Goal: Entertainment & Leisure: Consume media (video, audio)

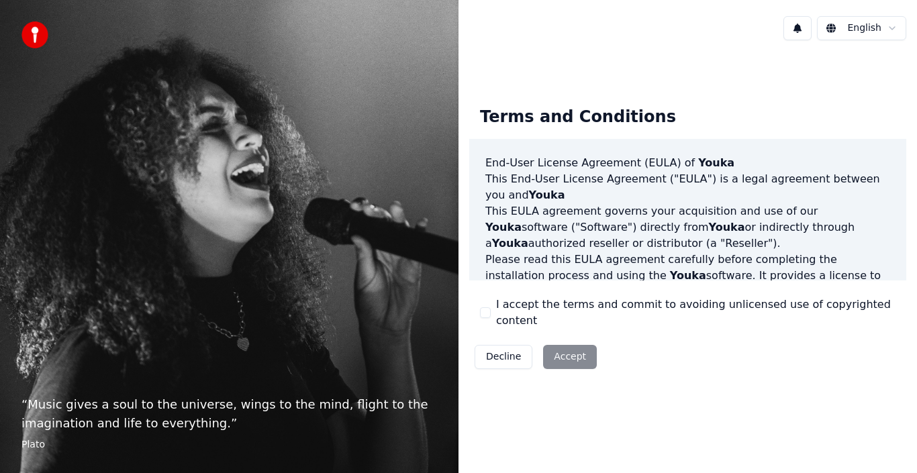
click at [575, 346] on div "Decline Accept" at bounding box center [535, 357] width 133 height 35
click at [556, 345] on div "Decline Accept" at bounding box center [535, 357] width 133 height 35
click at [483, 309] on button "I accept the terms and commit to avoiding unlicensed use of copyrighted content" at bounding box center [485, 312] width 11 height 11
click at [558, 348] on button "Accept" at bounding box center [570, 357] width 54 height 24
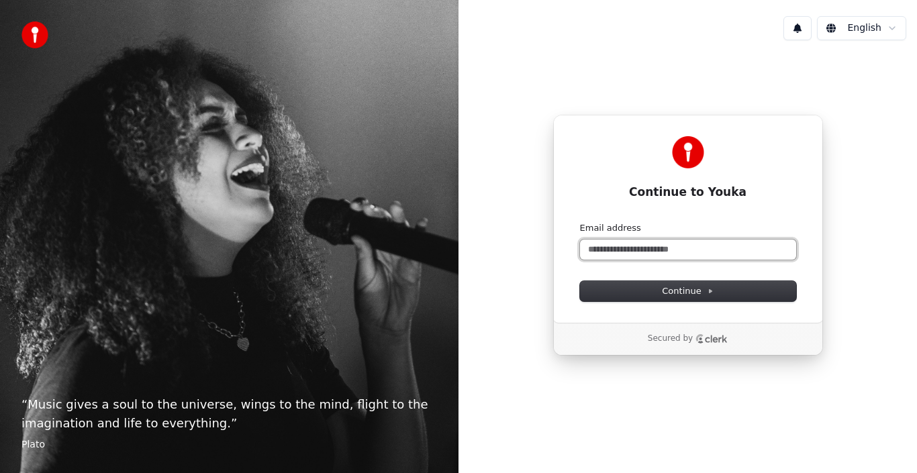
click at [597, 248] on input "Email address" at bounding box center [688, 250] width 216 height 20
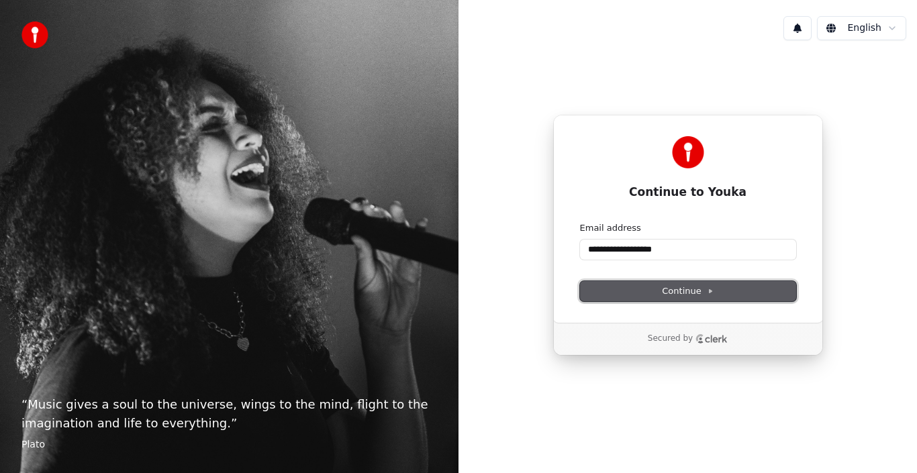
click at [663, 291] on span "Continue" at bounding box center [687, 291] width 51 height 12
type input "**********"
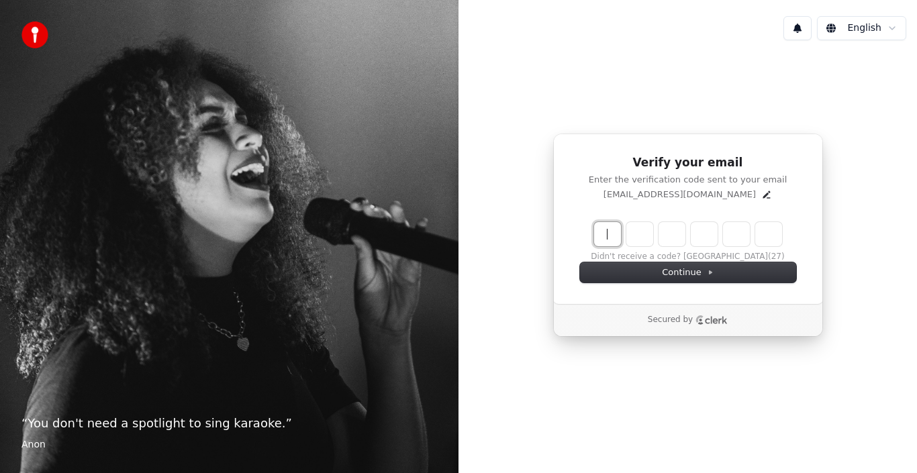
click at [669, 232] on input "Enter verification code" at bounding box center [701, 234] width 215 height 24
click at [608, 236] on input "Enter verification code" at bounding box center [701, 234] width 215 height 24
type input "******"
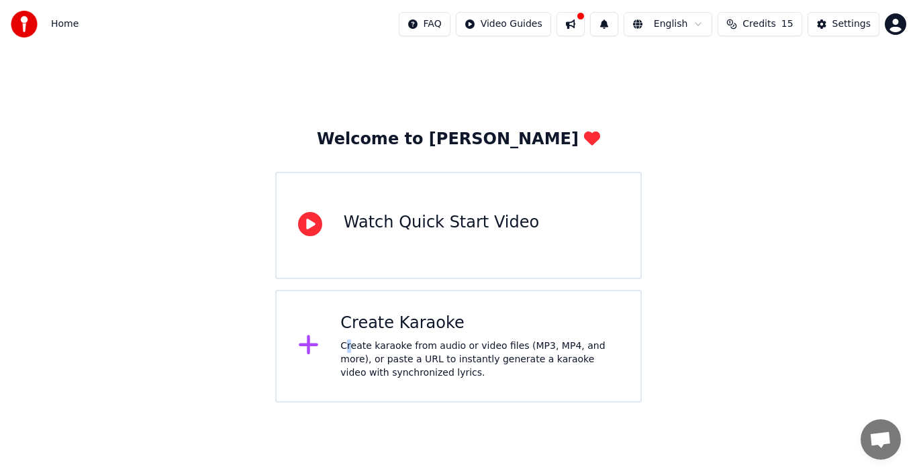
click at [348, 342] on div "Create karaoke from audio or video files (MP3, MP4, and more), or paste a URL t…" at bounding box center [479, 360] width 279 height 40
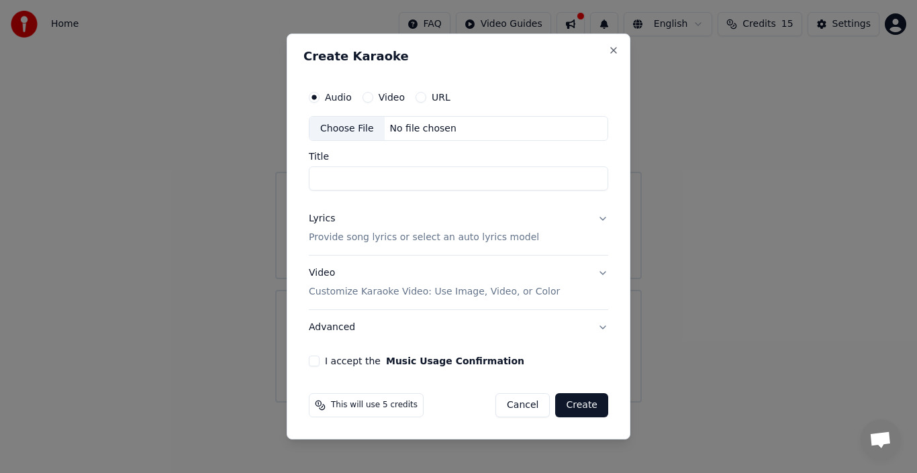
click at [344, 130] on div "Choose File" at bounding box center [346, 129] width 75 height 24
type input "**********"
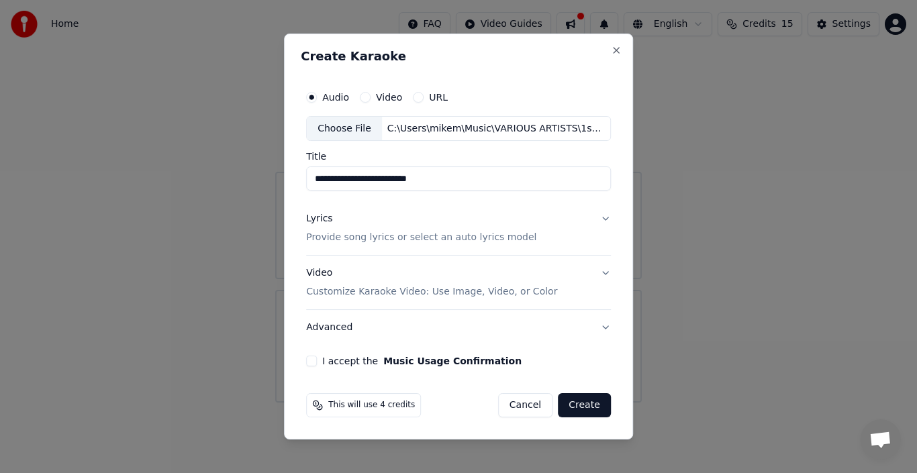
click at [327, 324] on button "Advanced" at bounding box center [458, 327] width 305 height 35
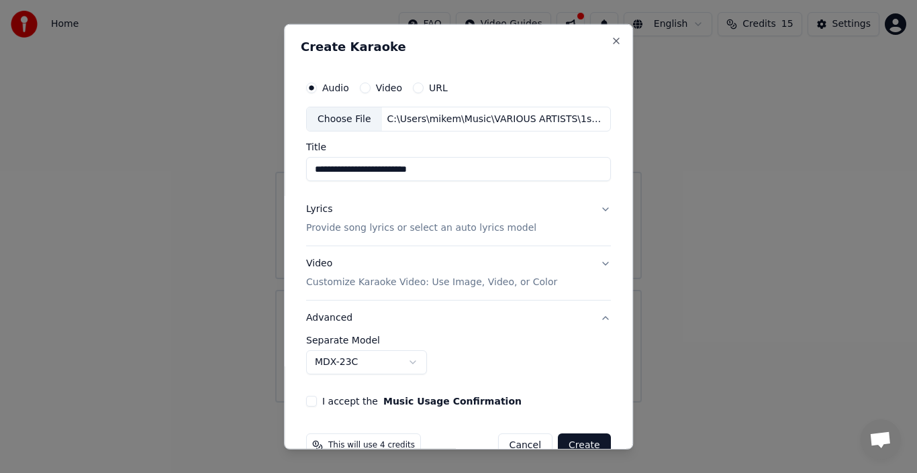
click at [337, 278] on p "Customize Karaoke Video: Use Image, Video, or Color" at bounding box center [431, 282] width 251 height 13
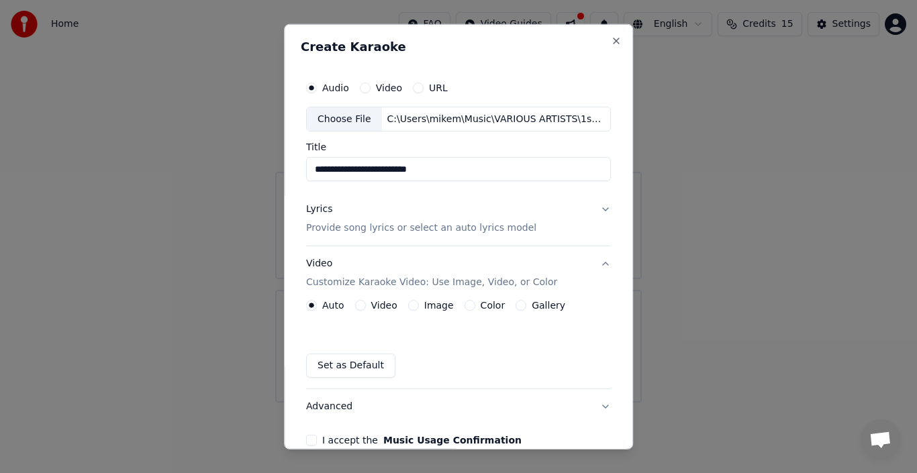
click at [358, 226] on p "Provide song lyrics or select an auto lyrics model" at bounding box center [421, 228] width 230 height 13
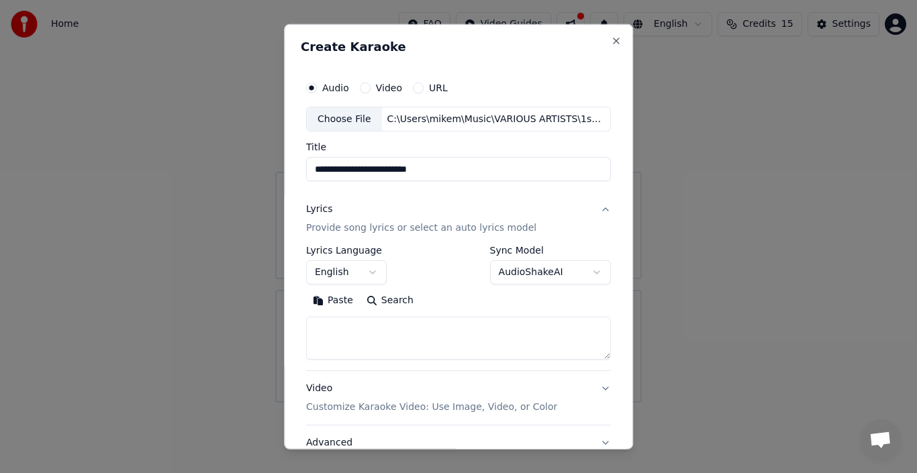
click at [366, 295] on button "Search" at bounding box center [390, 300] width 60 height 21
click at [313, 332] on textarea at bounding box center [458, 338] width 305 height 43
type textarea "**********"
click at [337, 296] on button "Search" at bounding box center [336, 300] width 60 height 21
click at [439, 298] on button "Expand" at bounding box center [451, 300] width 63 height 21
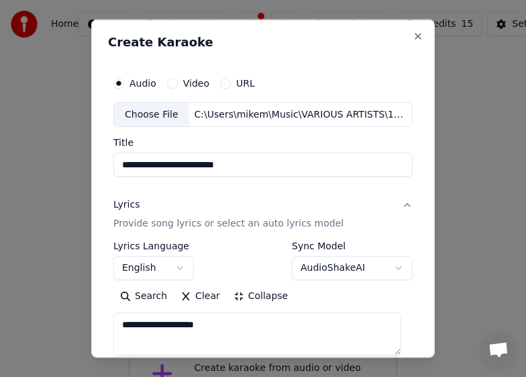
drag, startPoint x: 230, startPoint y: 329, endPoint x: 192, endPoint y: 330, distance: 38.3
click at [111, 326] on div "**********" at bounding box center [263, 273] width 310 height 419
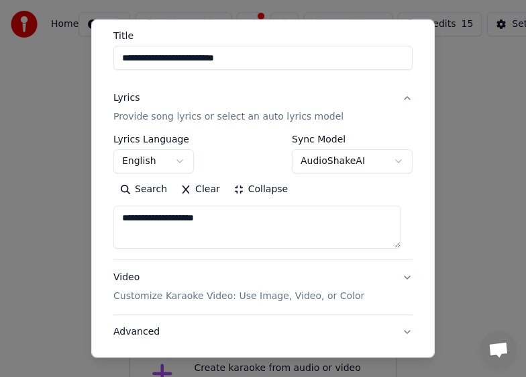
scroll to position [107, 0]
click at [140, 185] on button "Paste" at bounding box center [140, 189] width 54 height 21
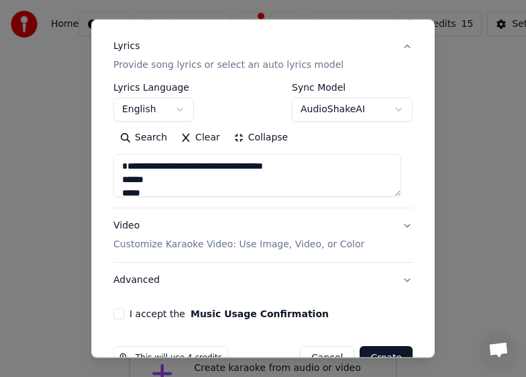
scroll to position [156, 0]
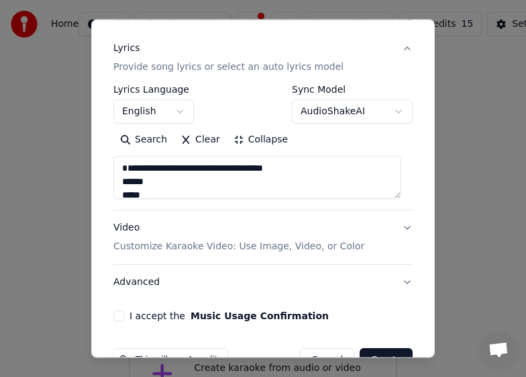
click at [155, 198] on textarea at bounding box center [257, 177] width 288 height 43
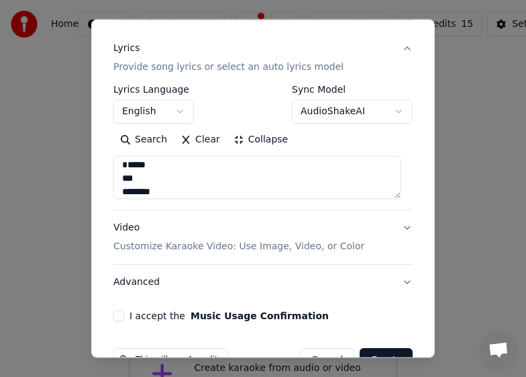
click at [144, 193] on textarea at bounding box center [257, 177] width 288 height 43
click at [134, 191] on textarea at bounding box center [257, 177] width 288 height 43
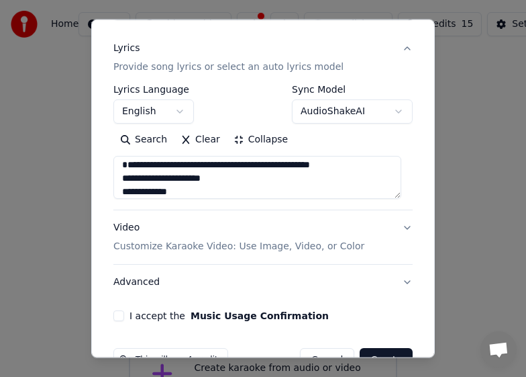
drag, startPoint x: 362, startPoint y: 179, endPoint x: 84, endPoint y: 175, distance: 277.9
click at [84, 175] on body "**********" at bounding box center [263, 219] width 526 height 438
click at [192, 195] on textarea at bounding box center [257, 177] width 288 height 43
click at [253, 190] on textarea at bounding box center [257, 177] width 288 height 43
click at [250, 195] on textarea at bounding box center [257, 177] width 288 height 43
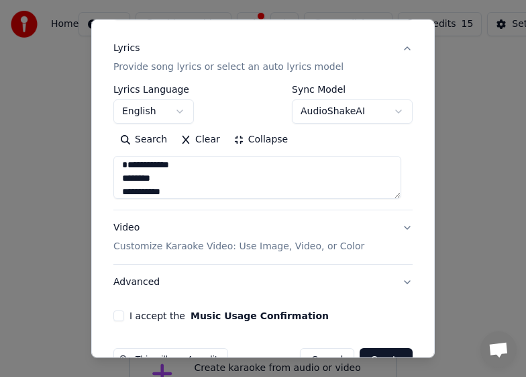
click at [215, 195] on textarea at bounding box center [257, 177] width 288 height 43
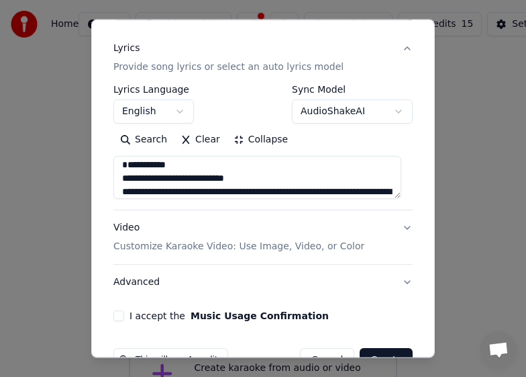
click at [256, 196] on textarea at bounding box center [257, 177] width 288 height 43
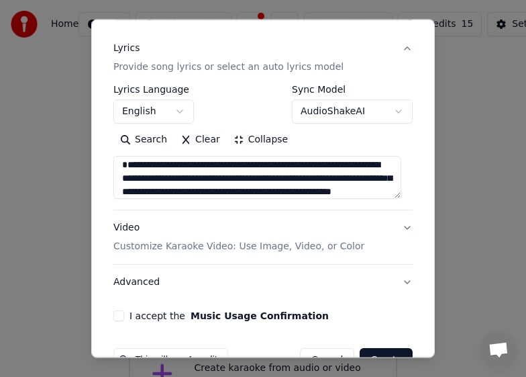
click at [385, 192] on textarea at bounding box center [257, 177] width 288 height 43
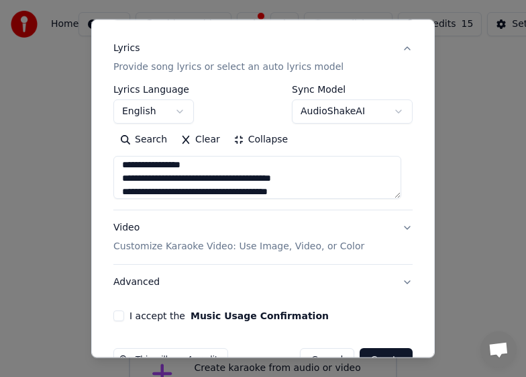
scroll to position [5, 0]
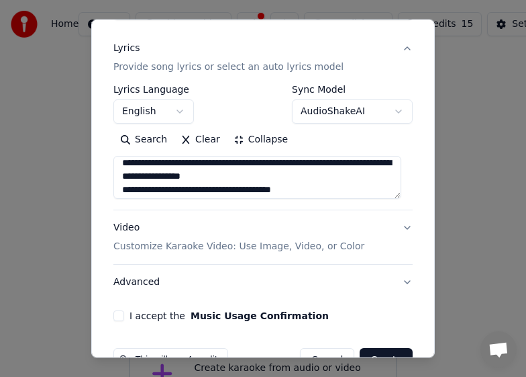
click at [325, 186] on textarea at bounding box center [257, 177] width 288 height 43
click at [298, 178] on textarea at bounding box center [257, 177] width 288 height 43
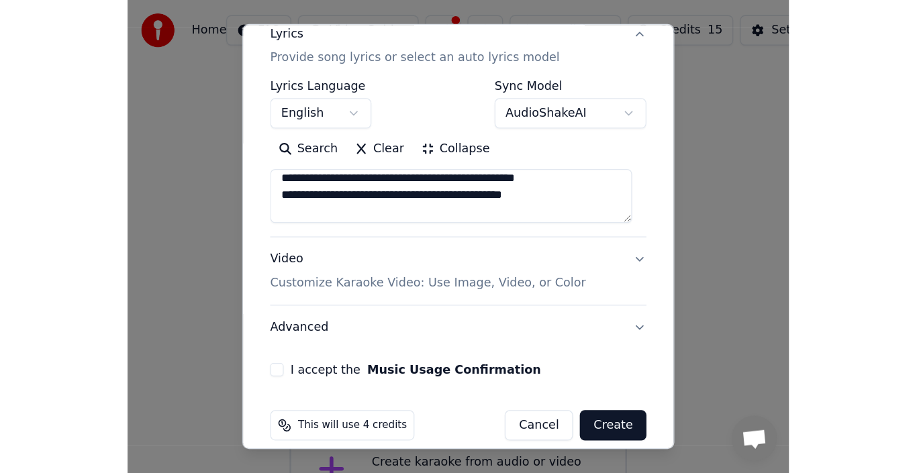
scroll to position [193, 0]
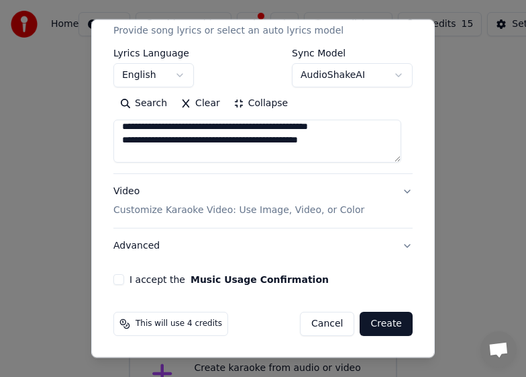
type textarea "**********"
click at [377, 318] on button "Create" at bounding box center [386, 323] width 53 height 24
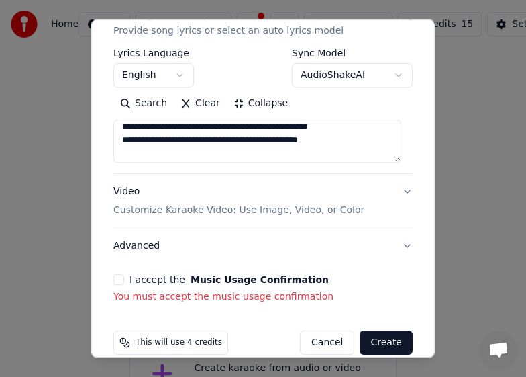
click at [116, 274] on button "I accept the Music Usage Confirmation" at bounding box center [118, 279] width 11 height 11
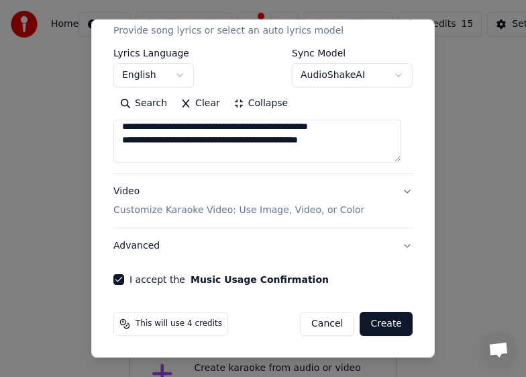
click at [381, 320] on button "Create" at bounding box center [386, 323] width 53 height 24
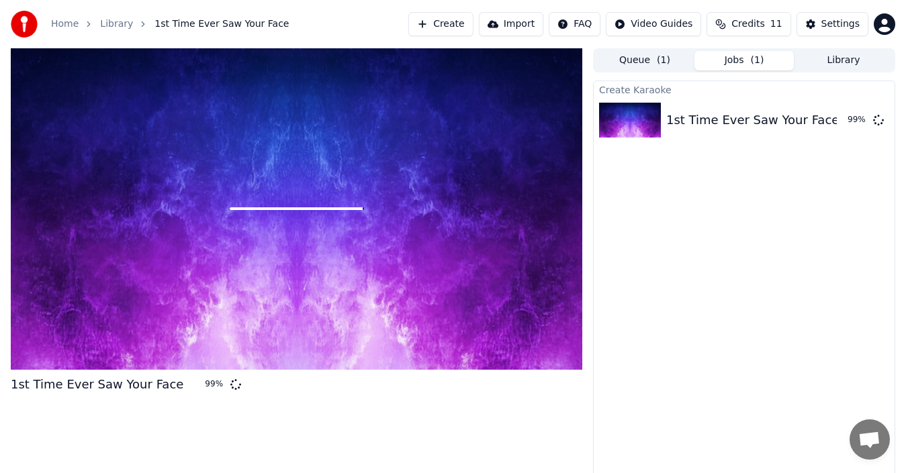
click at [128, 170] on div at bounding box center [296, 209] width 571 height 322
click at [630, 117] on img at bounding box center [630, 120] width 62 height 35
click at [648, 55] on button "Queue ( 1 )" at bounding box center [644, 60] width 99 height 19
click at [735, 56] on button "Jobs ( 1 )" at bounding box center [743, 60] width 99 height 19
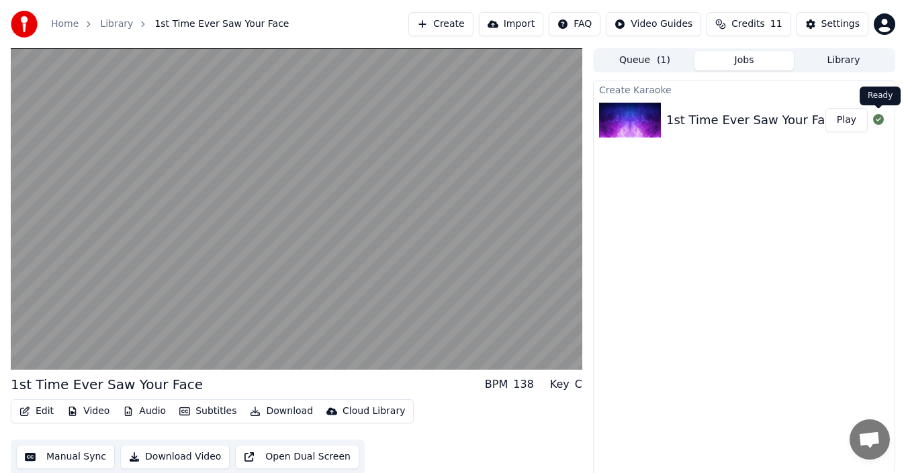
click at [877, 115] on icon at bounding box center [878, 119] width 11 height 11
click at [854, 59] on button "Library" at bounding box center [842, 60] width 99 height 19
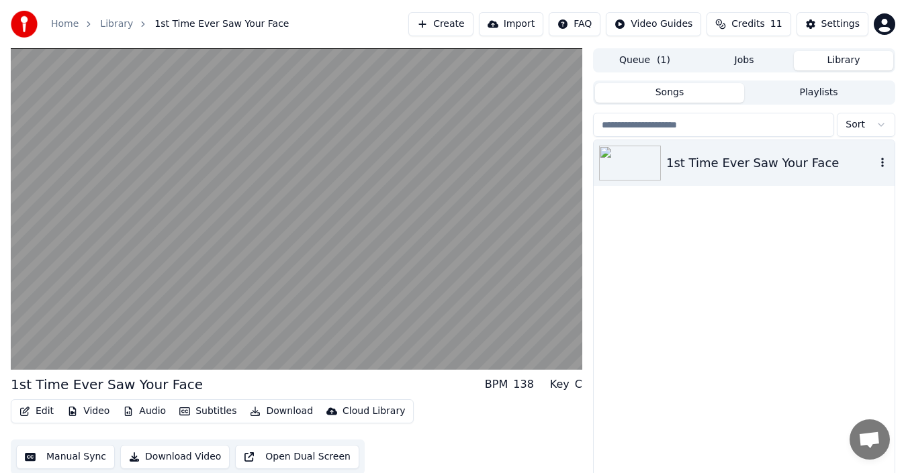
click at [881, 161] on icon "button" at bounding box center [881, 162] width 13 height 11
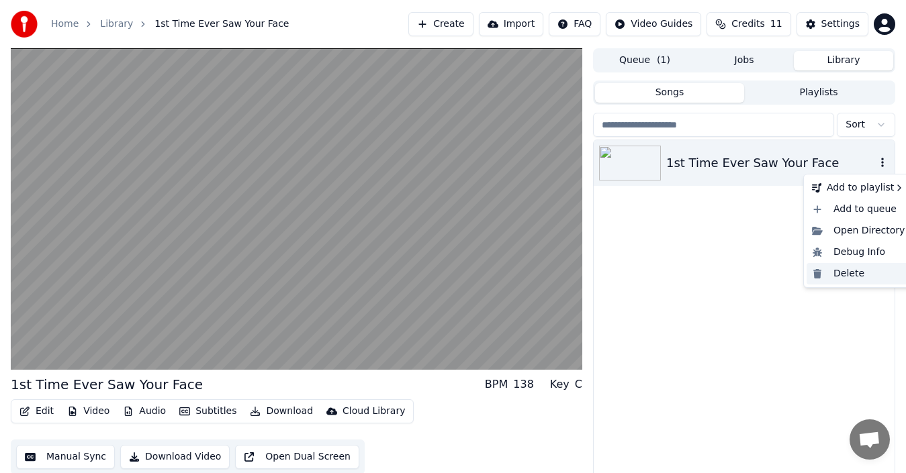
click at [842, 271] on div "Delete" at bounding box center [857, 273] width 103 height 21
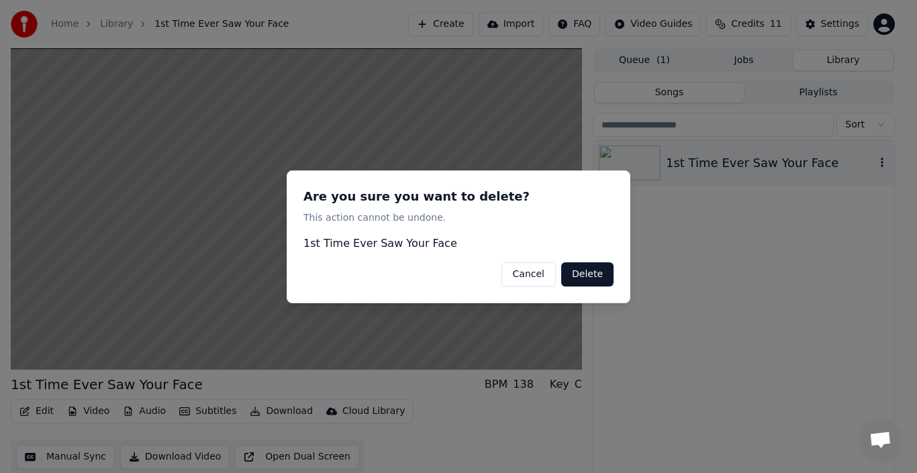
click at [590, 280] on button "Delete" at bounding box center [587, 274] width 52 height 24
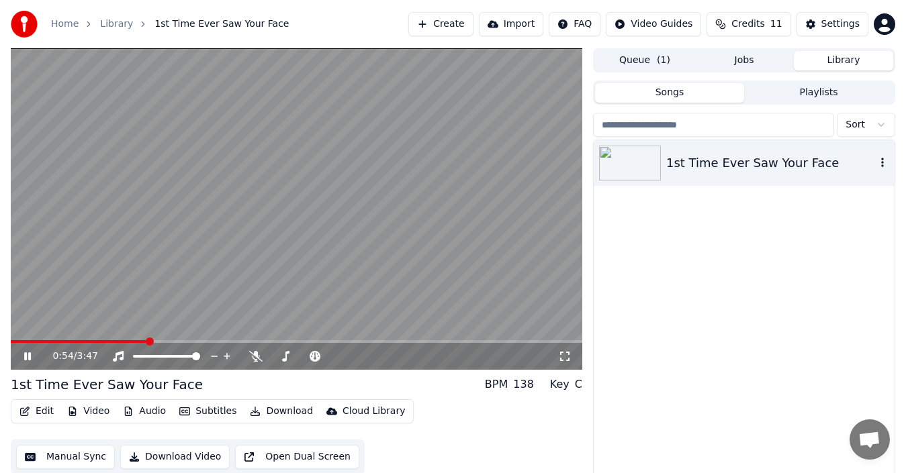
click at [27, 355] on icon at bounding box center [27, 356] width 7 height 8
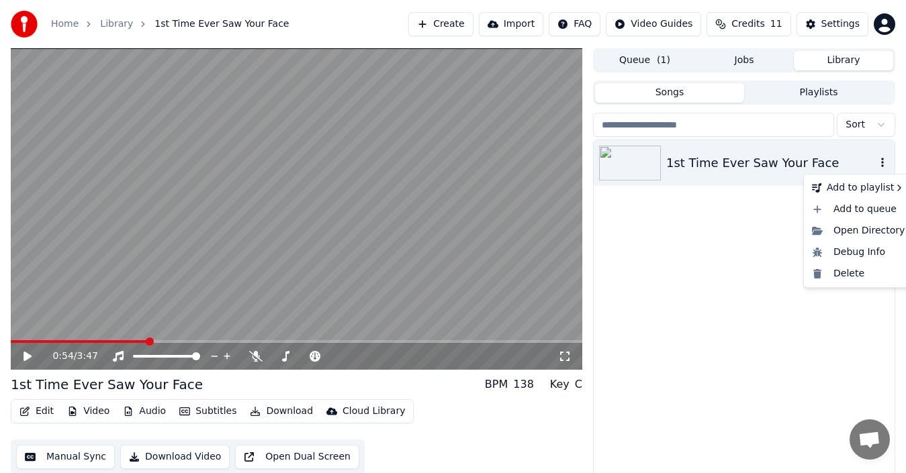
click at [881, 161] on icon "button" at bounding box center [881, 162] width 13 height 11
click at [850, 268] on div "Delete" at bounding box center [857, 273] width 103 height 21
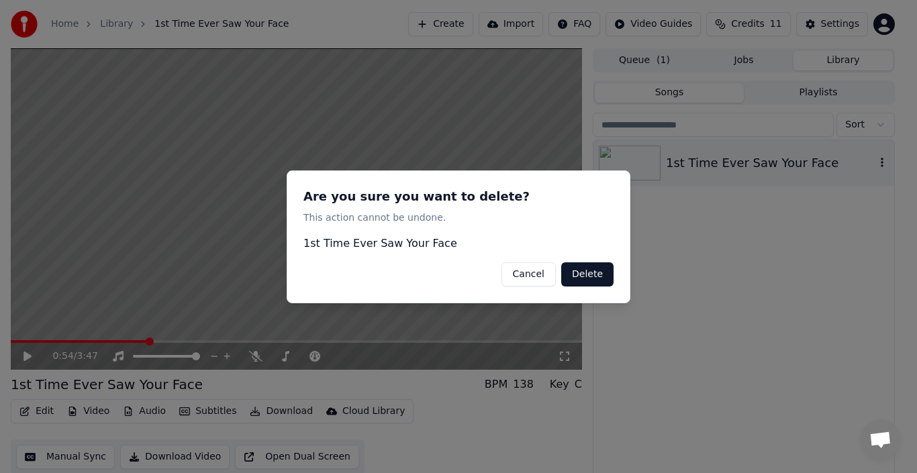
click at [585, 271] on button "Delete" at bounding box center [587, 274] width 52 height 24
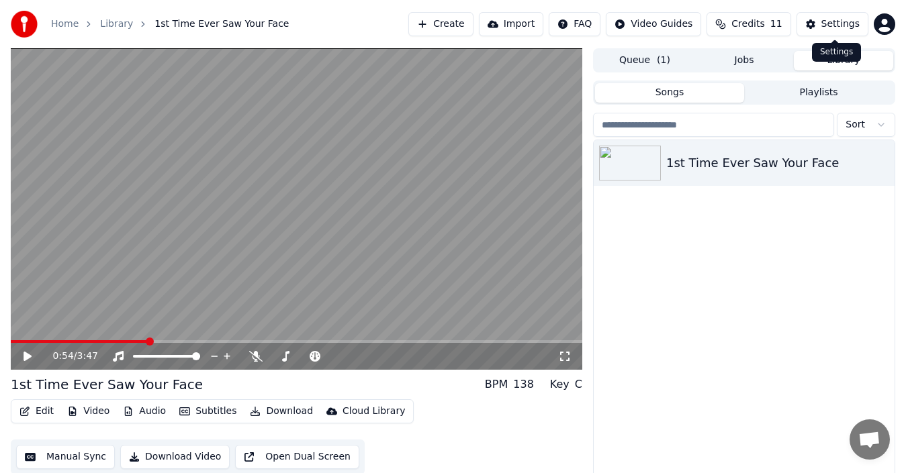
click at [825, 26] on div "Settings" at bounding box center [840, 23] width 38 height 13
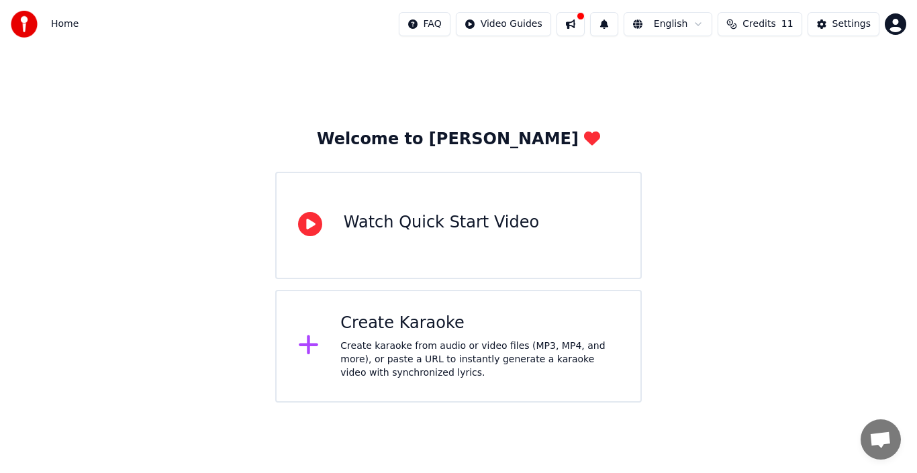
click at [309, 340] on icon at bounding box center [308, 345] width 19 height 19
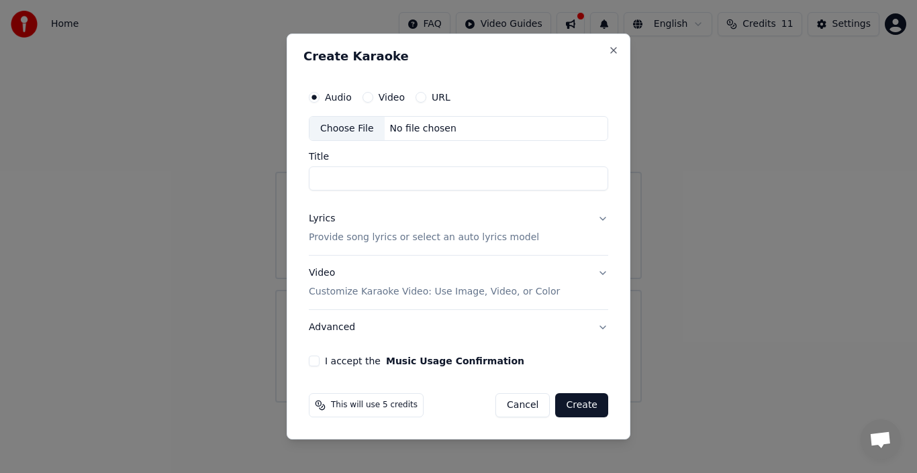
click at [356, 123] on div "Choose File" at bounding box center [346, 129] width 75 height 24
type input "**********"
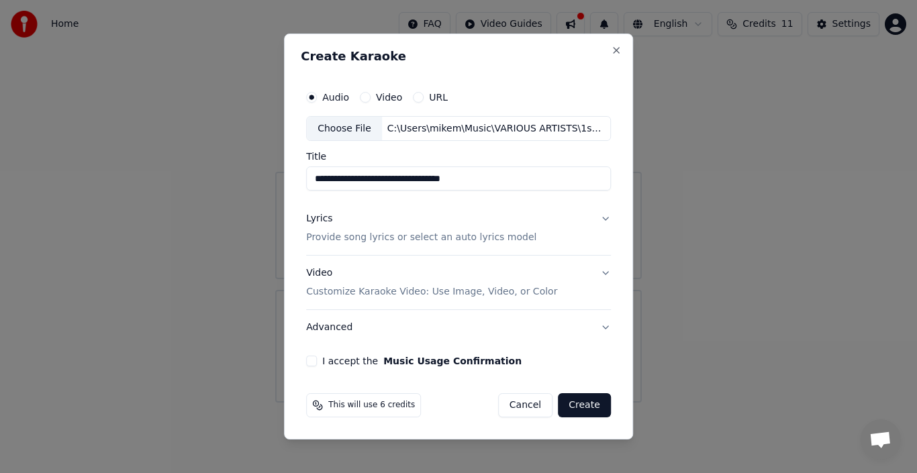
click at [382, 232] on p "Provide song lyrics or select an auto lyrics model" at bounding box center [421, 238] width 230 height 13
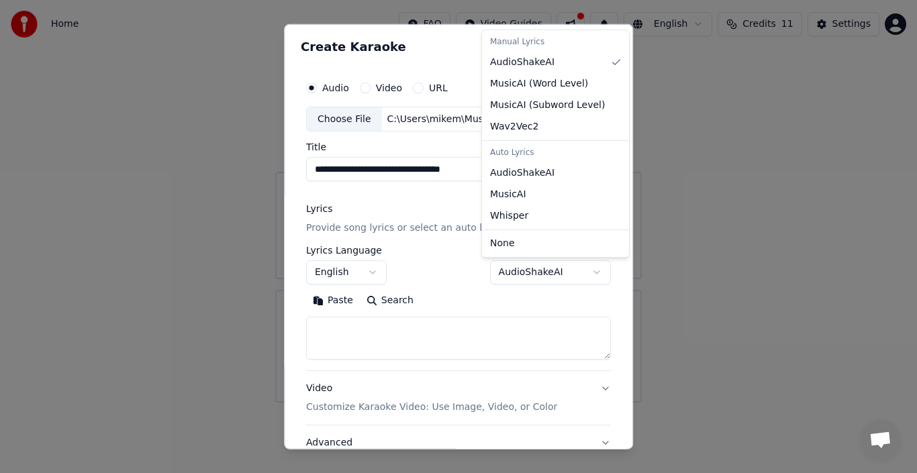
click at [590, 268] on body "**********" at bounding box center [458, 201] width 917 height 403
select select "****"
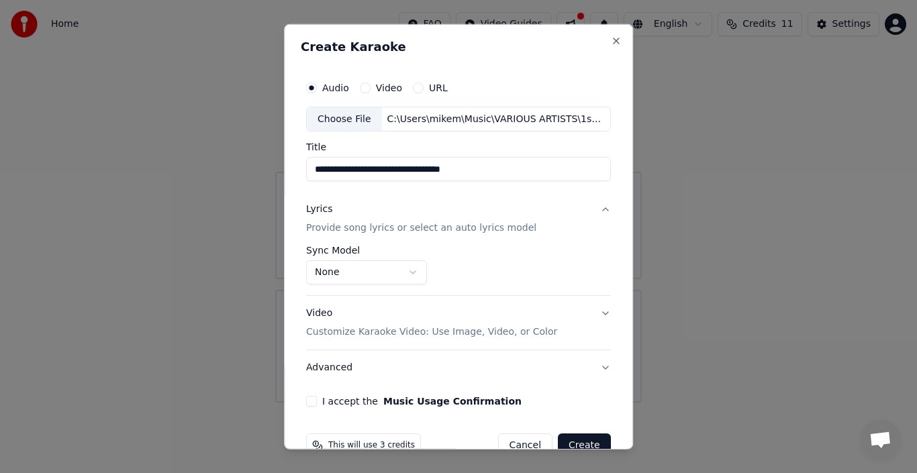
scroll to position [30, 0]
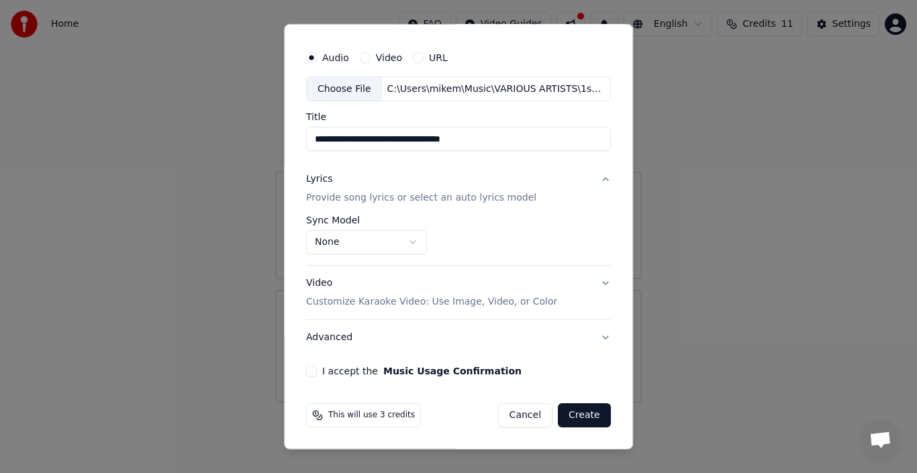
click at [358, 193] on p "Provide song lyrics or select an auto lyrics model" at bounding box center [421, 197] width 230 height 13
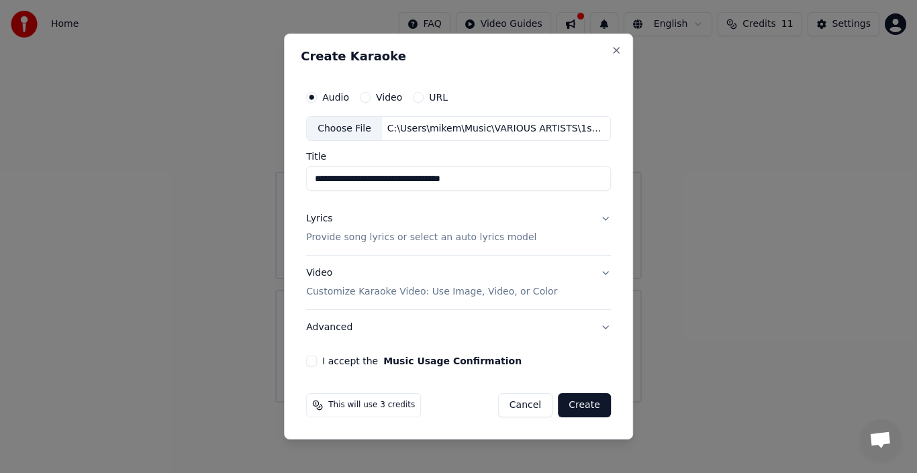
click at [490, 234] on p "Provide song lyrics or select an auto lyrics model" at bounding box center [421, 238] width 230 height 13
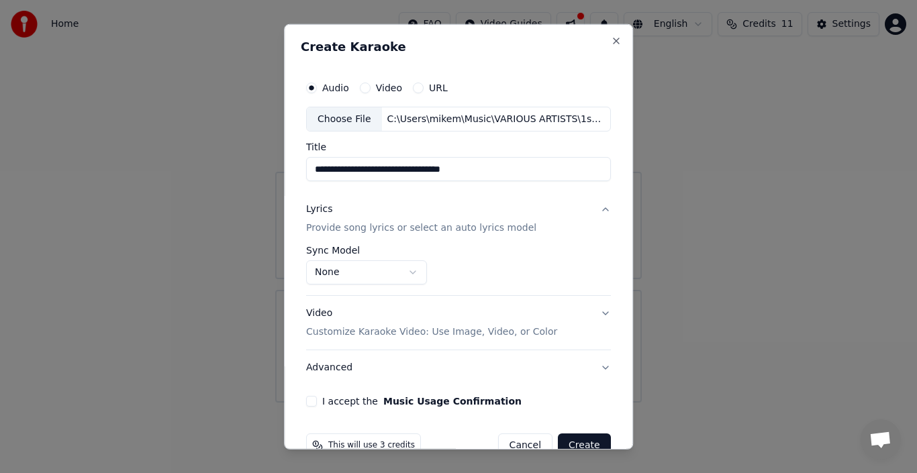
click at [594, 206] on button "Lyrics Provide song lyrics or select an auto lyrics model" at bounding box center [458, 219] width 305 height 54
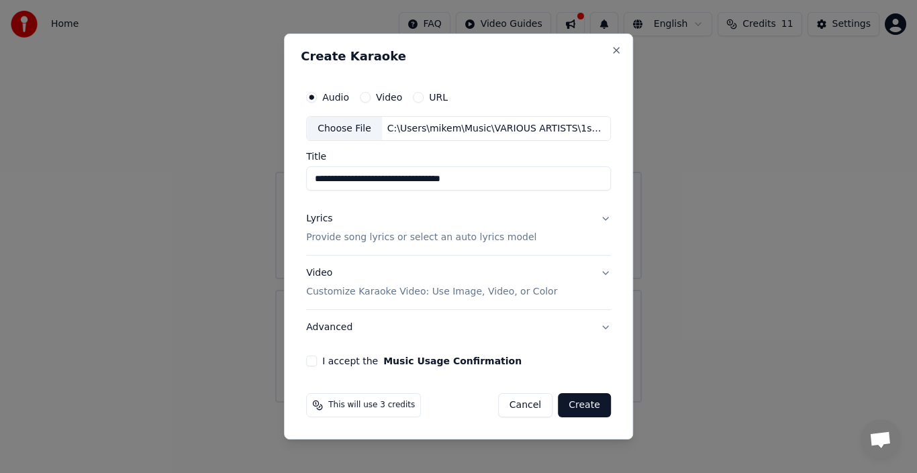
click at [342, 233] on p "Provide song lyrics or select an auto lyrics model" at bounding box center [421, 238] width 230 height 13
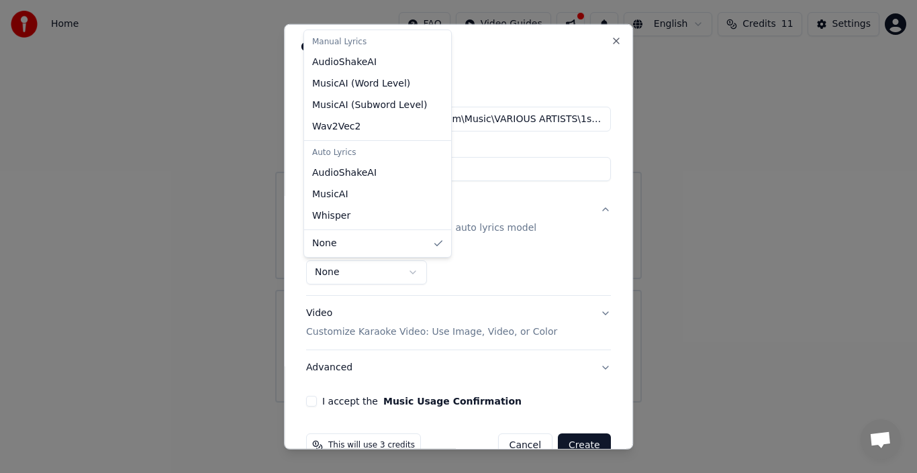
click at [318, 270] on body "**********" at bounding box center [458, 201] width 917 height 403
click at [320, 271] on body "**********" at bounding box center [458, 201] width 917 height 403
click at [355, 38] on div "Manual Lyrics" at bounding box center [378, 42] width 142 height 19
click at [358, 42] on div "Manual Lyrics" at bounding box center [378, 42] width 142 height 19
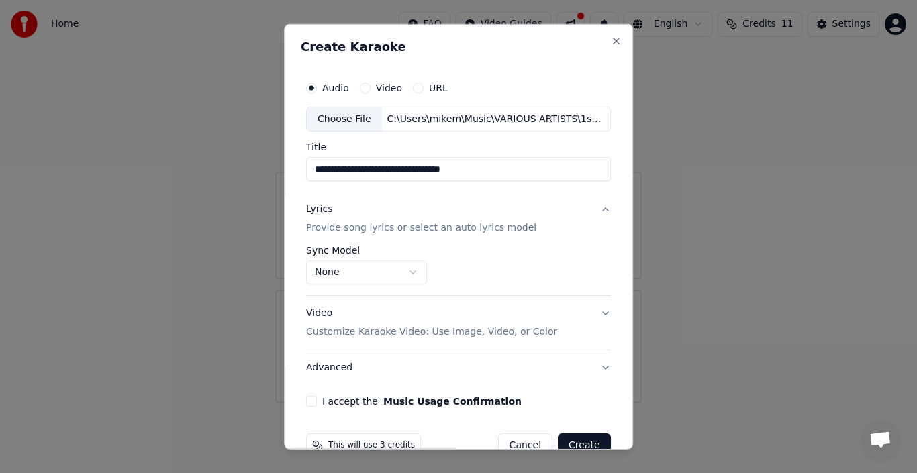
click at [318, 271] on body "**********" at bounding box center [458, 201] width 917 height 403
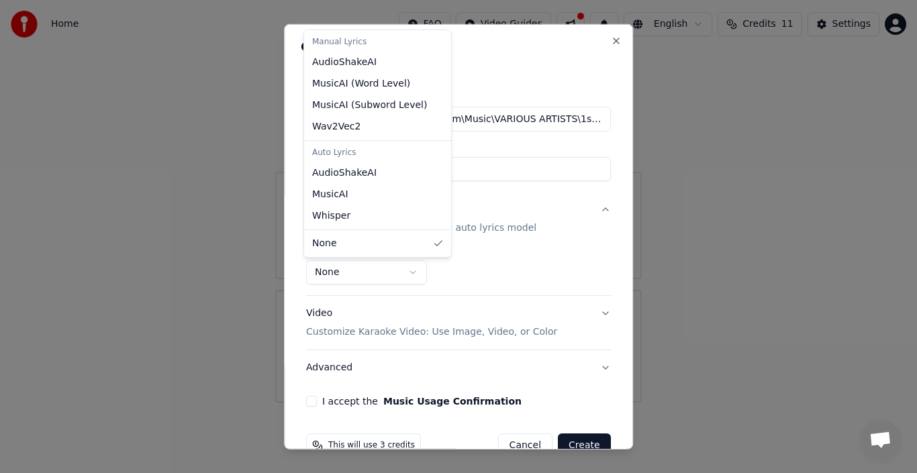
click at [405, 271] on body "**********" at bounding box center [458, 201] width 917 height 403
click at [320, 38] on div "Manual Lyrics" at bounding box center [378, 42] width 142 height 19
click at [332, 146] on div "Auto Lyrics" at bounding box center [378, 153] width 142 height 19
select select "**********"
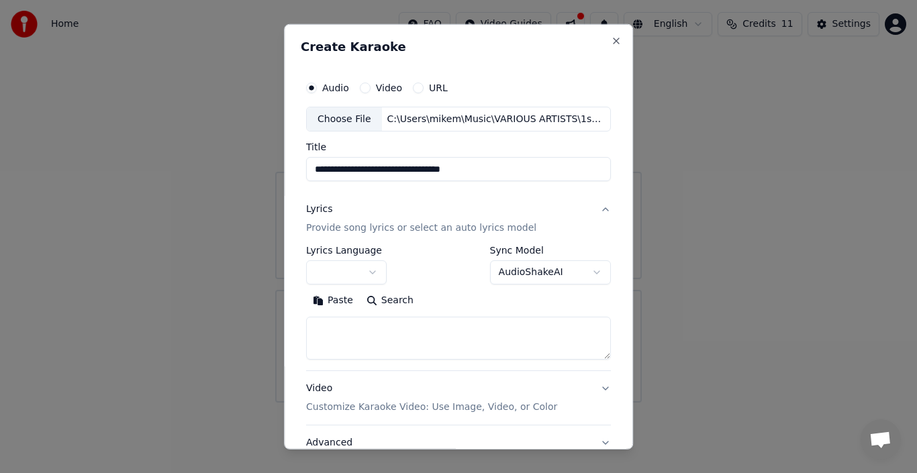
click at [371, 268] on button "button" at bounding box center [346, 272] width 81 height 24
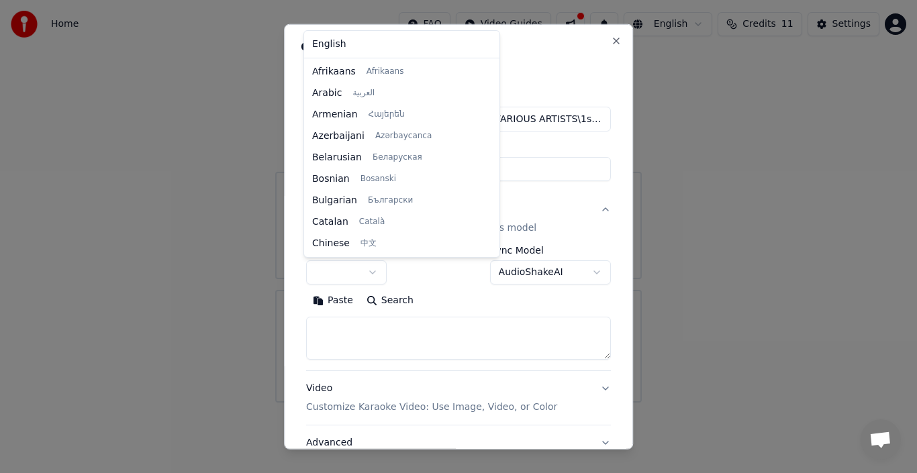
select select "**"
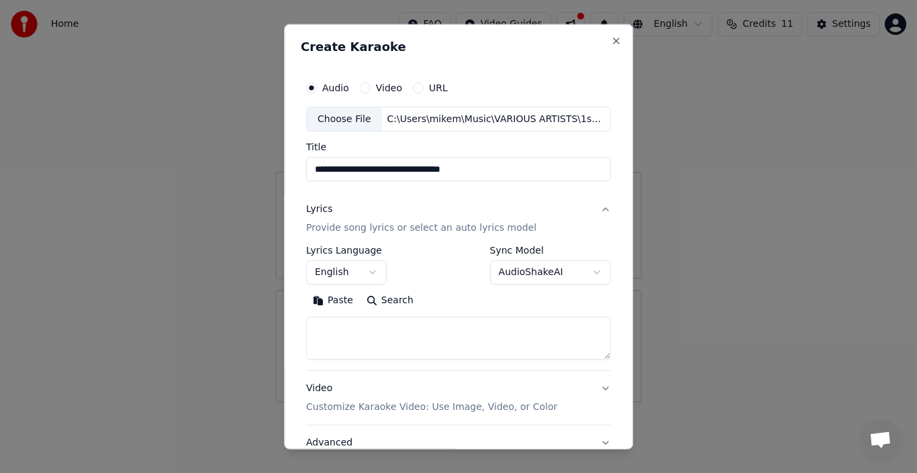
click at [322, 296] on button "Paste" at bounding box center [333, 300] width 54 height 21
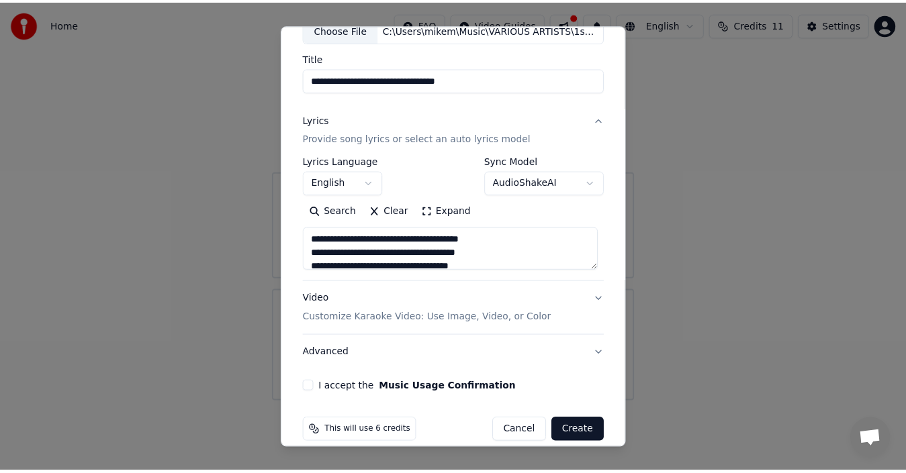
scroll to position [105, 0]
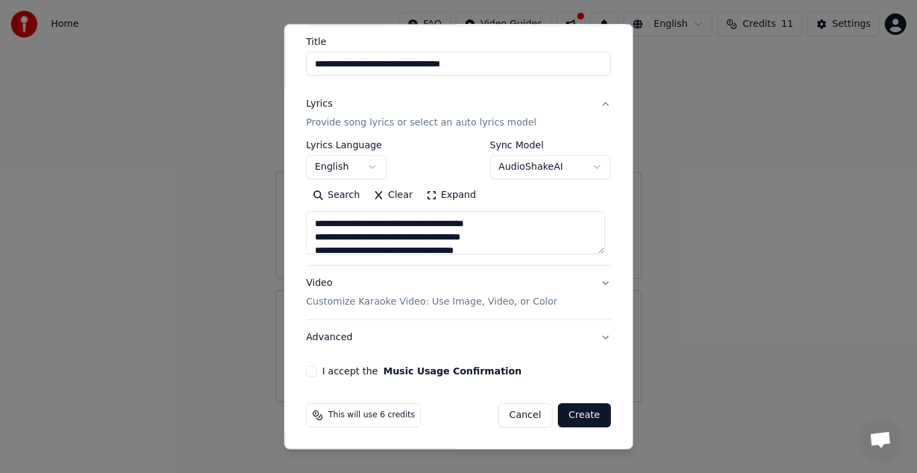
drag, startPoint x: 305, startPoint y: 366, endPoint x: 307, endPoint y: 378, distance: 12.4
click at [306, 369] on button "I accept the Music Usage Confirmation" at bounding box center [311, 371] width 11 height 11
click at [573, 410] on button "Create" at bounding box center [584, 415] width 53 height 24
type textarea "**********"
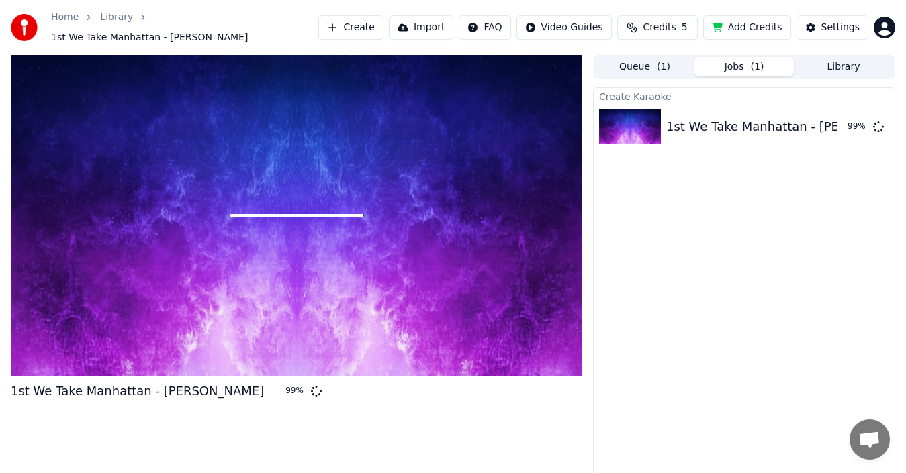
click at [791, 343] on div "Create Karaoke 1st We Take Manhattan - Leonard Cohen 99 %" at bounding box center [744, 288] width 302 height 402
click at [838, 21] on div "Settings" at bounding box center [840, 27] width 38 height 13
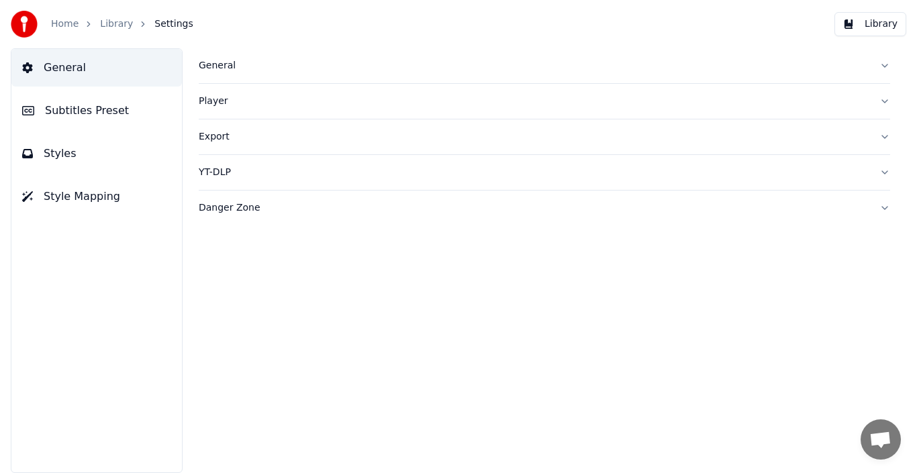
click at [215, 65] on div "General" at bounding box center [534, 65] width 670 height 13
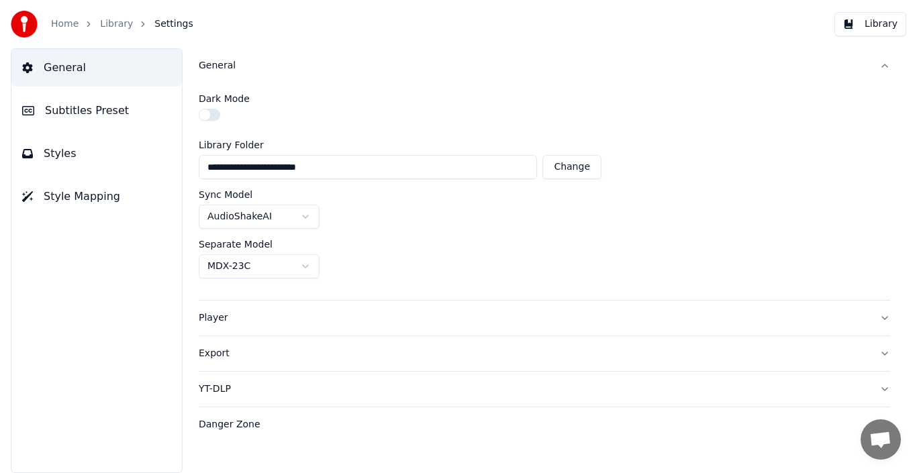
click at [72, 109] on span "Subtitles Preset" at bounding box center [87, 111] width 84 height 16
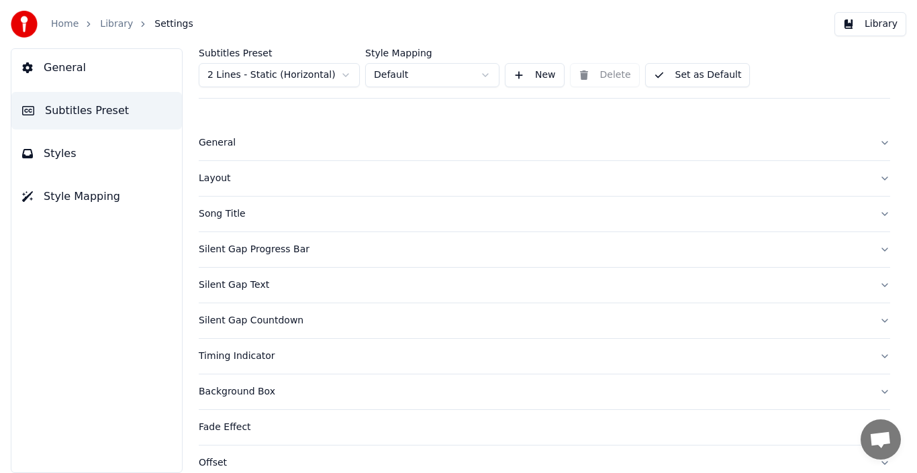
click at [56, 152] on span "Styles" at bounding box center [60, 154] width 33 height 16
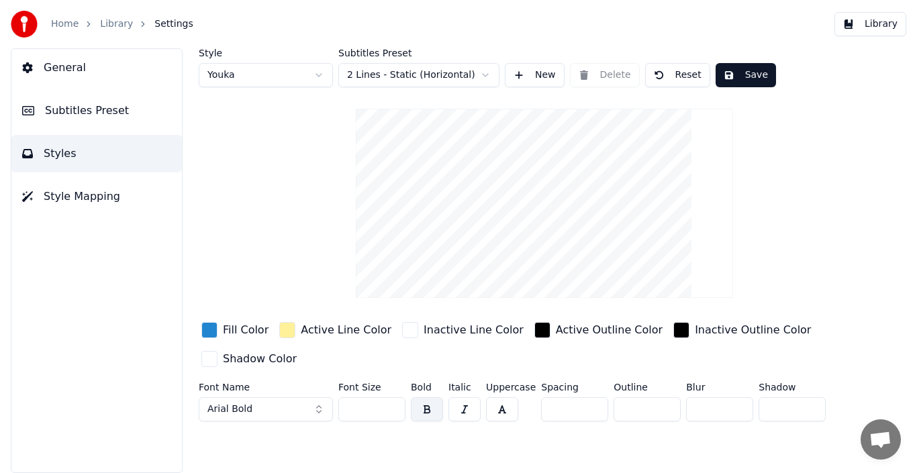
click at [80, 194] on span "Style Mapping" at bounding box center [82, 197] width 77 height 16
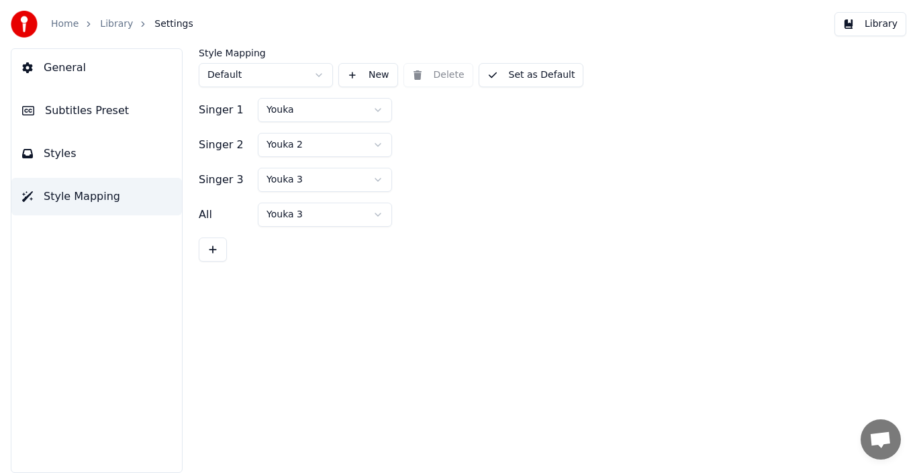
click at [52, 105] on span "Subtitles Preset" at bounding box center [87, 111] width 84 height 16
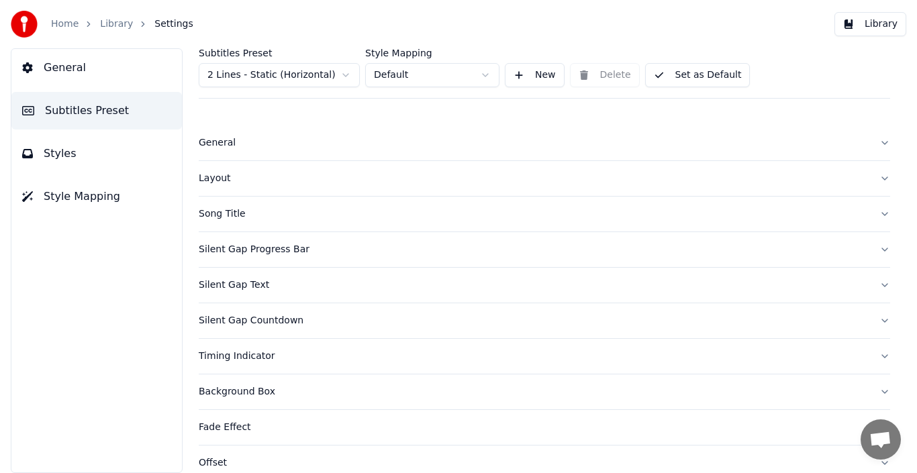
click at [66, 67] on span "General" at bounding box center [65, 68] width 42 height 16
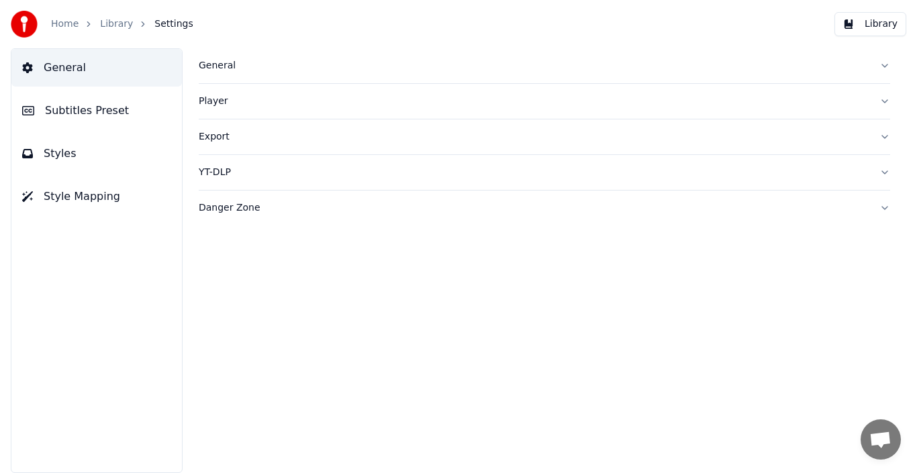
click at [207, 166] on div "YT-DLP" at bounding box center [534, 172] width 670 height 13
click at [209, 320] on div "Danger Zone" at bounding box center [534, 323] width 670 height 13
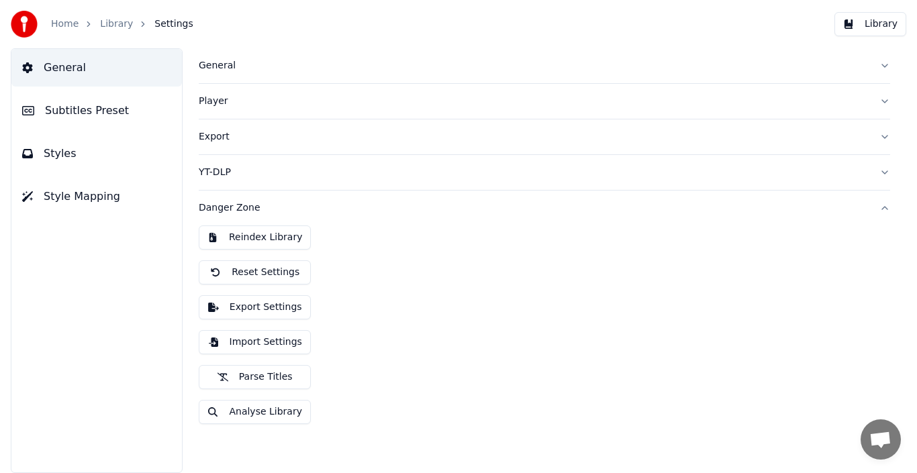
click at [65, 25] on link "Home" at bounding box center [65, 23] width 28 height 13
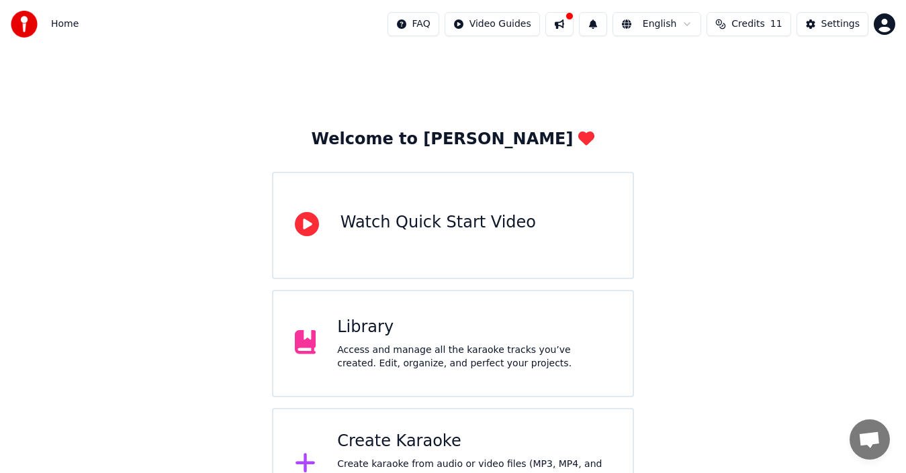
click at [340, 329] on div "Library" at bounding box center [474, 327] width 274 height 21
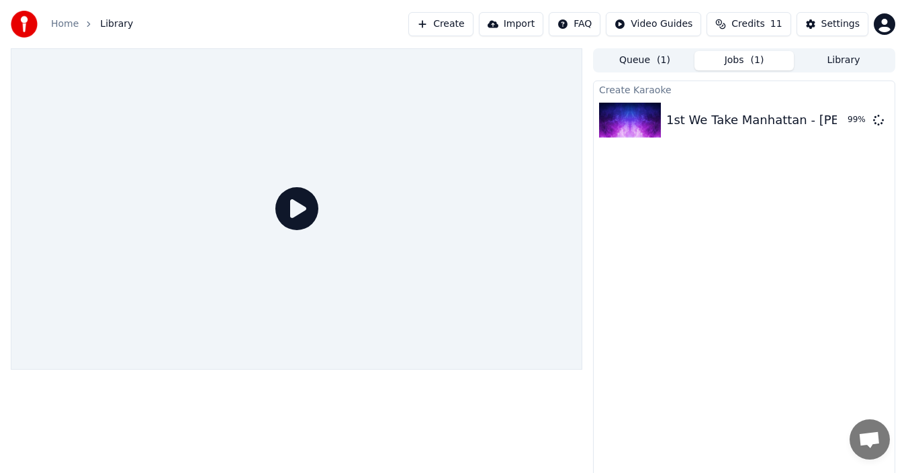
click at [294, 209] on icon at bounding box center [296, 208] width 43 height 43
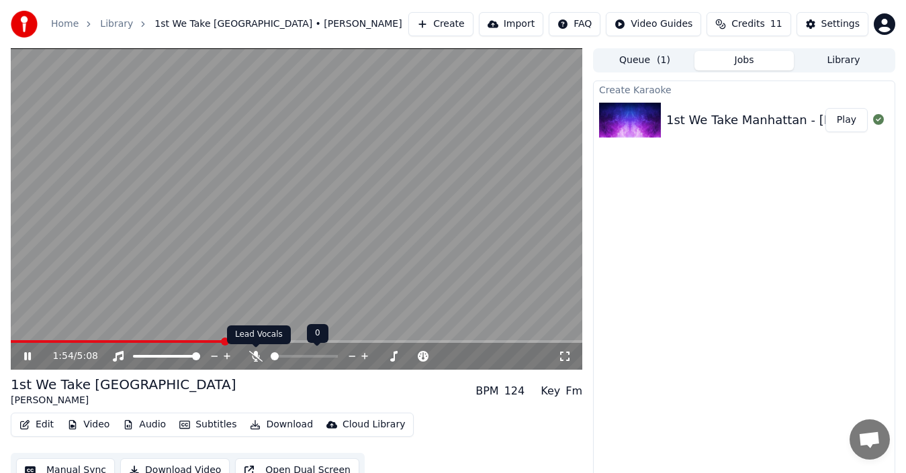
click at [252, 353] on icon at bounding box center [255, 356] width 13 height 11
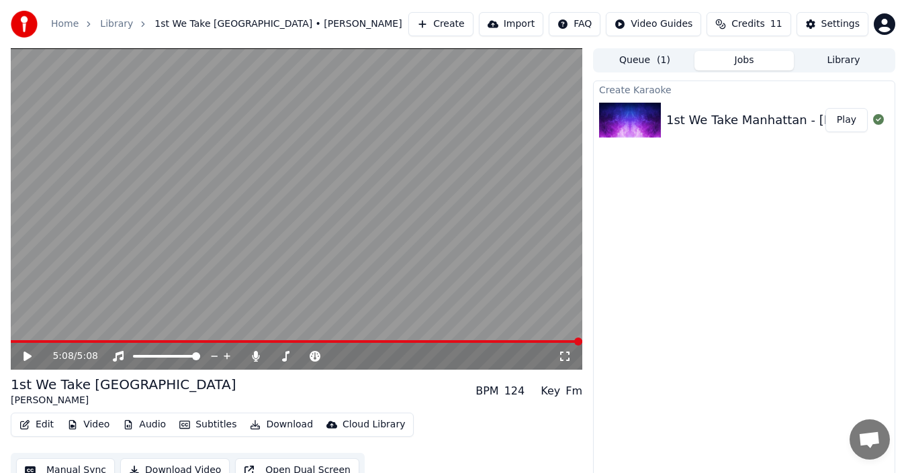
click at [32, 351] on icon at bounding box center [36, 356] width 31 height 11
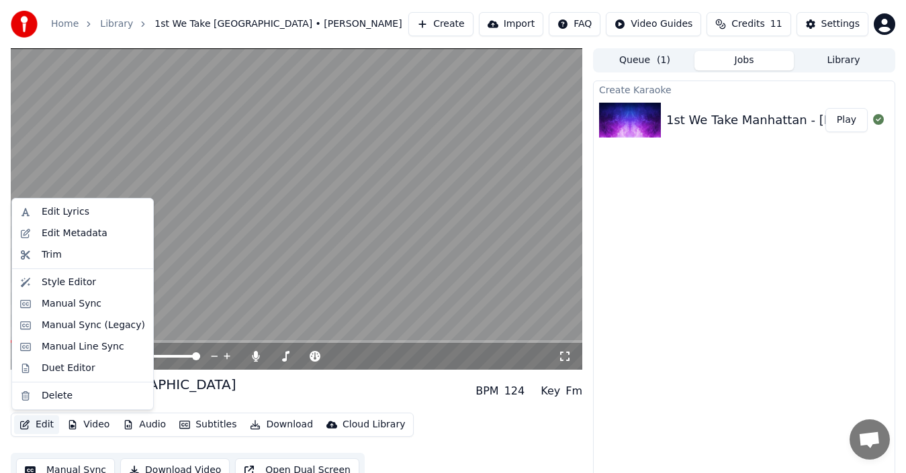
click at [40, 421] on button "Edit" at bounding box center [36, 425] width 45 height 19
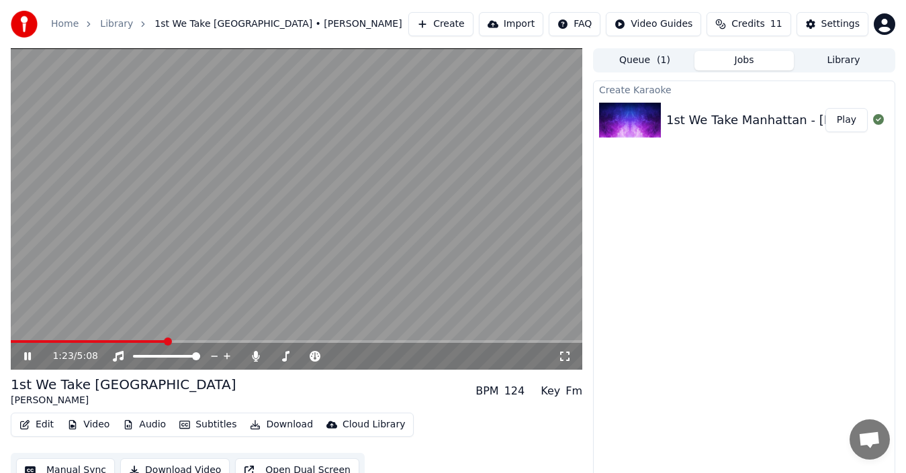
click at [511, 226] on video at bounding box center [296, 209] width 571 height 322
click at [836, 60] on button "Library" at bounding box center [842, 60] width 99 height 19
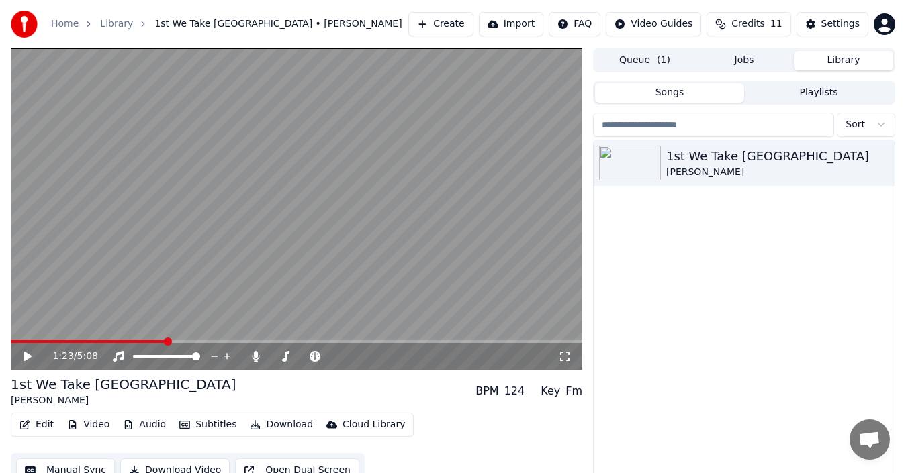
drag, startPoint x: 648, startPoint y: 204, endPoint x: 643, endPoint y: 198, distance: 8.1
click at [643, 199] on div "1st We Take Manhattan Leonard Cohen" at bounding box center [743, 317] width 301 height 354
